Goal: Check status: Check status

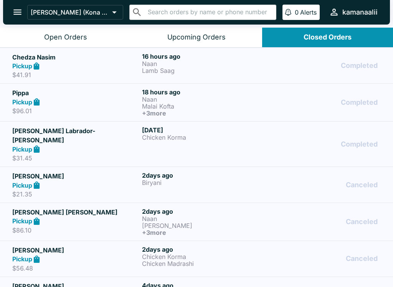
click at [73, 34] on div "Open Orders" at bounding box center [65, 37] width 43 height 9
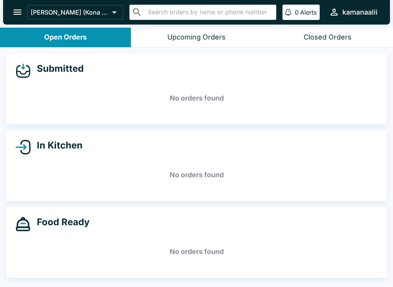
click at [189, 35] on div "Upcoming Orders" at bounding box center [196, 37] width 58 height 9
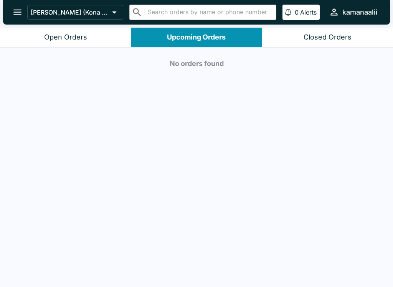
click at [342, 31] on button "Closed Orders" at bounding box center [327, 38] width 131 height 20
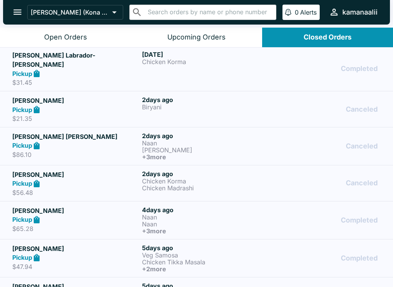
scroll to position [81, 0]
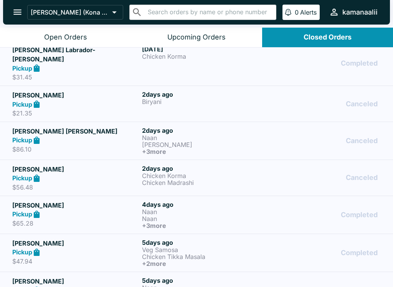
click at [57, 164] on h5 "[PERSON_NAME]" at bounding box center [75, 168] width 127 height 9
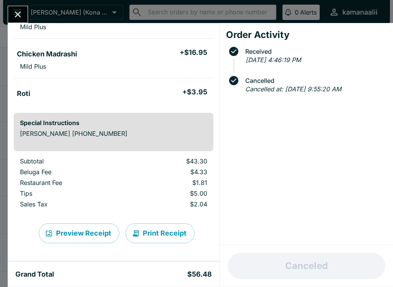
scroll to position [101, 0]
click at [90, 227] on button "Preview Receipt" at bounding box center [79, 233] width 81 height 20
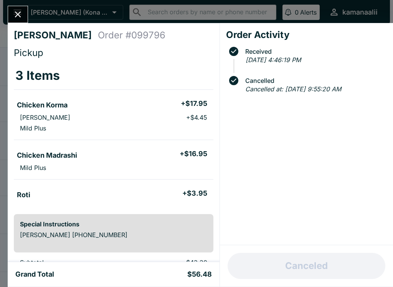
scroll to position [0, 0]
click at [22, 14] on icon "Close" at bounding box center [18, 14] width 10 height 10
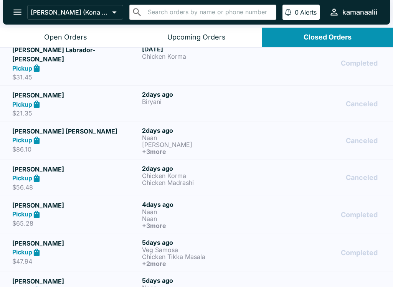
click at [35, 164] on h5 "[PERSON_NAME]" at bounding box center [75, 168] width 127 height 9
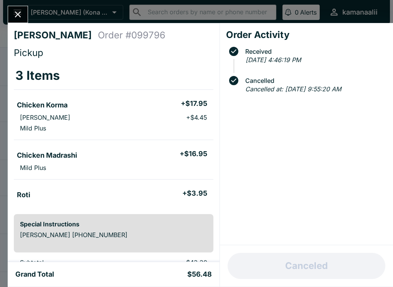
click at [300, 82] on span "Cancelled" at bounding box center [313, 80] width 145 height 7
click at [301, 59] on em "[DATE] 4:46:19 PM" at bounding box center [272, 60] width 55 height 8
click at [18, 77] on h3 "3 Items" at bounding box center [37, 75] width 44 height 15
click at [25, 64] on th "3 Items" at bounding box center [113, 76] width 199 height 28
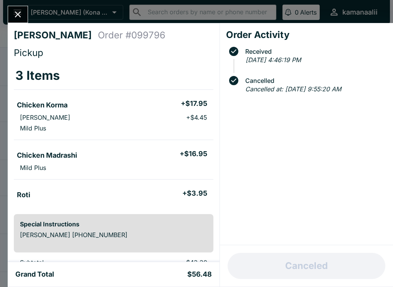
click at [29, 67] on th "3 Items" at bounding box center [113, 76] width 199 height 28
click at [29, 57] on span "Pickup" at bounding box center [29, 52] width 30 height 11
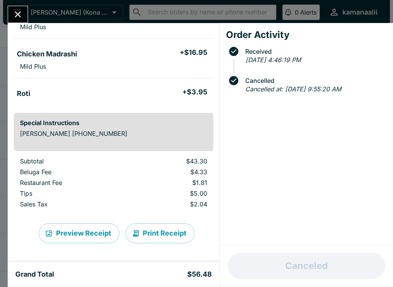
scroll to position [101, 0]
click at [118, 140] on div "Special Instructions [PERSON_NAME] [PHONE_NUMBER]" at bounding box center [113, 132] width 199 height 38
click at [316, 77] on span "Cancelled" at bounding box center [313, 80] width 145 height 7
click at [345, 84] on span "Cancelled" at bounding box center [308, 80] width 158 height 15
click at [319, 259] on div "Canceled" at bounding box center [306, 265] width 173 height 41
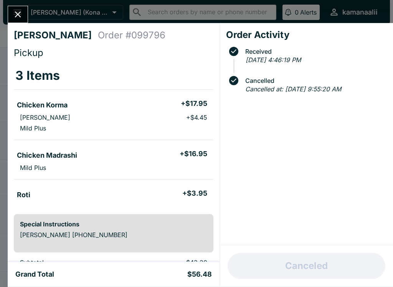
scroll to position [0, 0]
click at [21, 15] on icon "Close" at bounding box center [18, 14] width 10 height 10
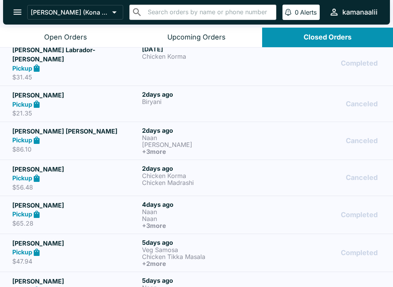
click at [25, 164] on h5 "[PERSON_NAME]" at bounding box center [75, 168] width 127 height 9
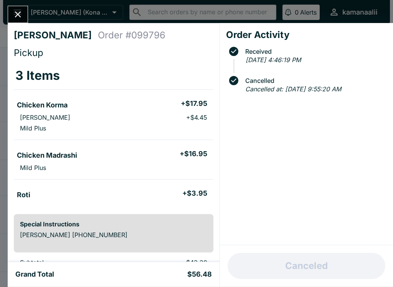
click at [186, 277] on div "Grand Total $56.48" at bounding box center [113, 274] width 196 height 9
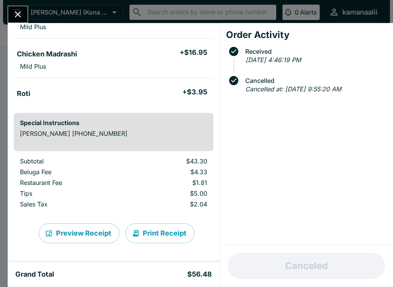
scroll to position [101, 0]
click at [92, 233] on button "Preview Receipt" at bounding box center [79, 233] width 81 height 20
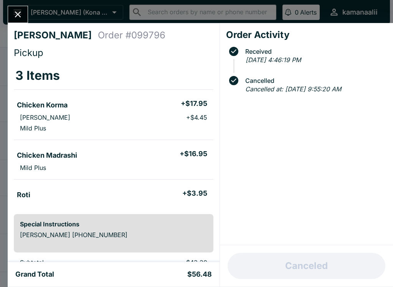
scroll to position [0, 0]
click at [26, 10] on button "Close" at bounding box center [18, 14] width 20 height 16
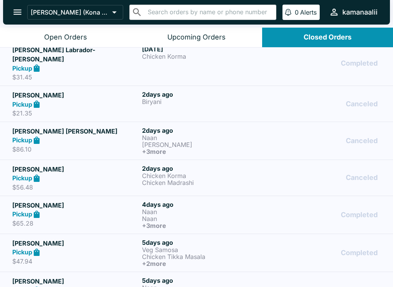
click at [25, 17] on button "open drawer" at bounding box center [18, 12] width 20 height 20
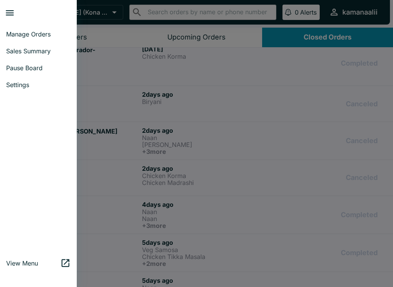
click at [22, 28] on link "Manage Orders" at bounding box center [38, 34] width 77 height 17
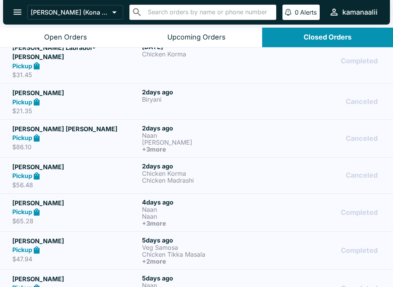
scroll to position [82, 0]
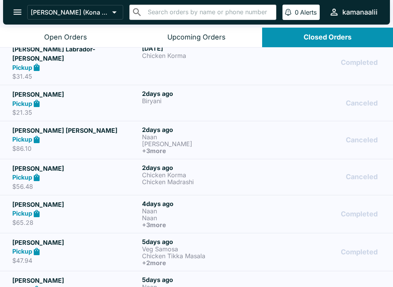
click at [169, 90] on span "[DATE]" at bounding box center [157, 94] width 31 height 8
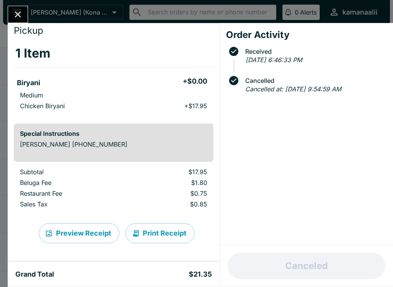
scroll to position [22, 0]
click at [15, 22] on button "Close" at bounding box center [18, 14] width 20 height 16
